Goal: Find specific page/section: Find specific page/section

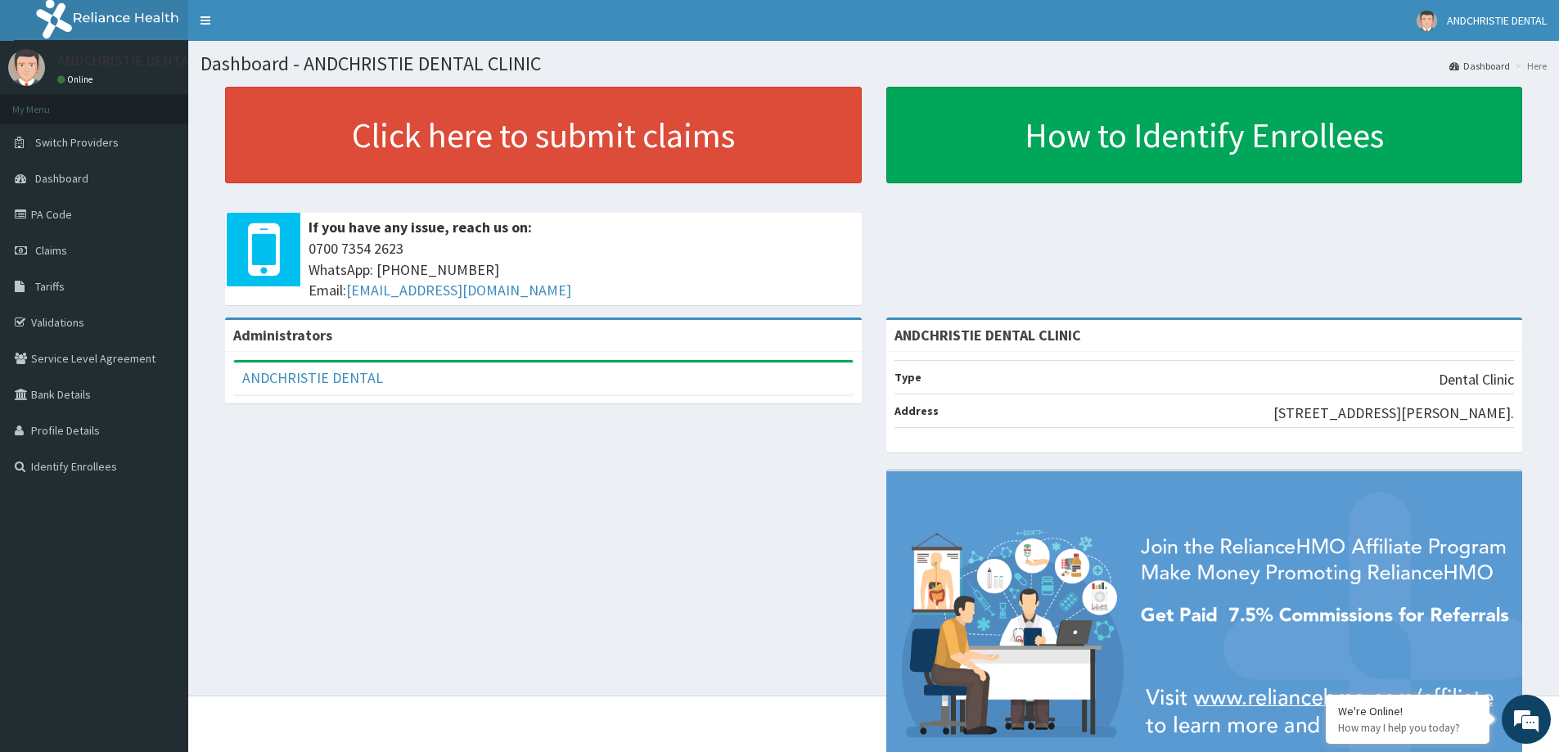
drag, startPoint x: 100, startPoint y: 449, endPoint x: 255, endPoint y: -99, distance: 570.0
drag, startPoint x: 255, startPoint y: -99, endPoint x: 83, endPoint y: 287, distance: 423.2
click at [83, 287] on link "Tariffs" at bounding box center [94, 286] width 188 height 36
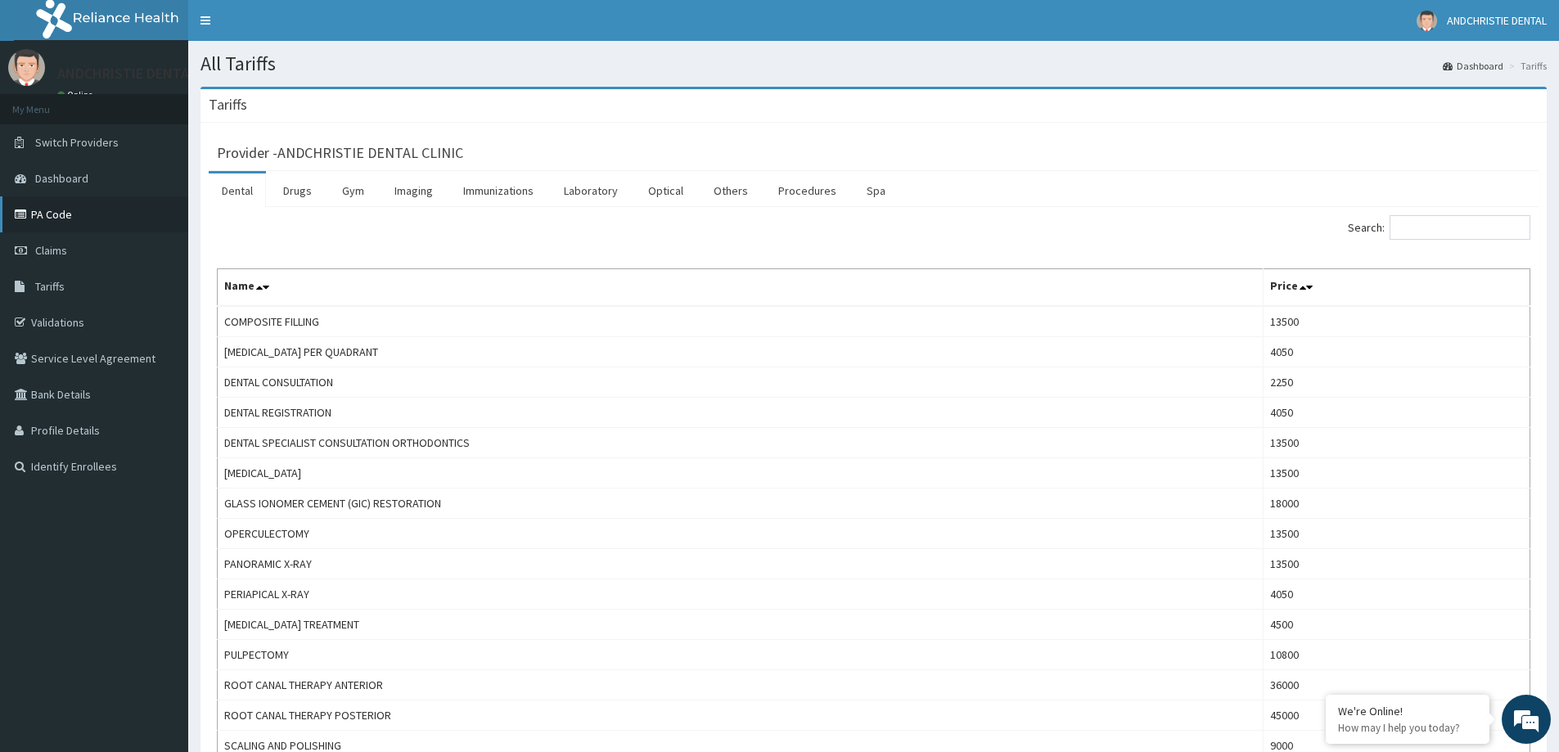
click at [161, 206] on link "PA Code" at bounding box center [94, 214] width 188 height 36
